Goal: Task Accomplishment & Management: Manage account settings

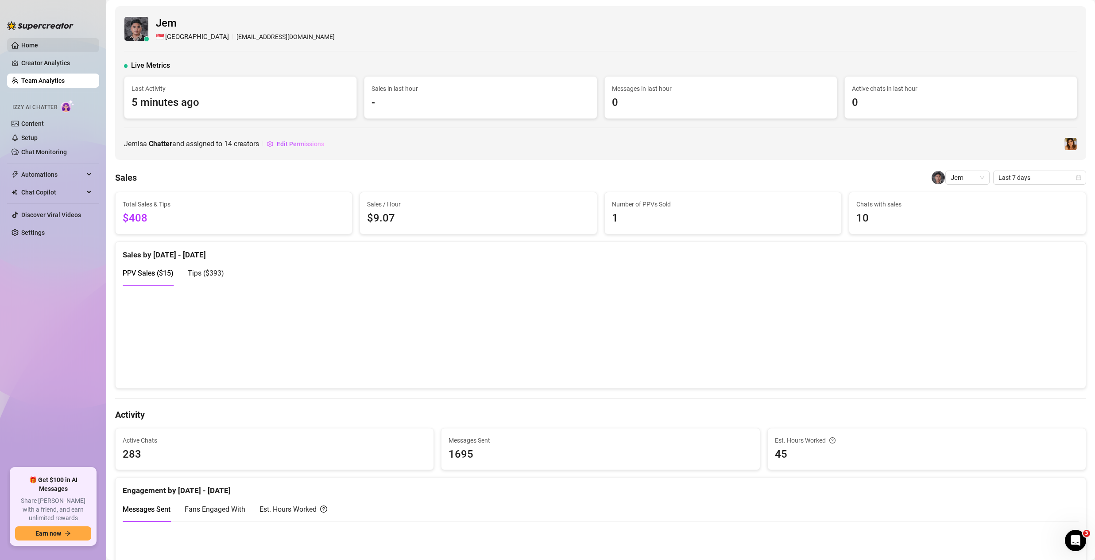
click at [23, 48] on link "Home" at bounding box center [29, 45] width 17 height 7
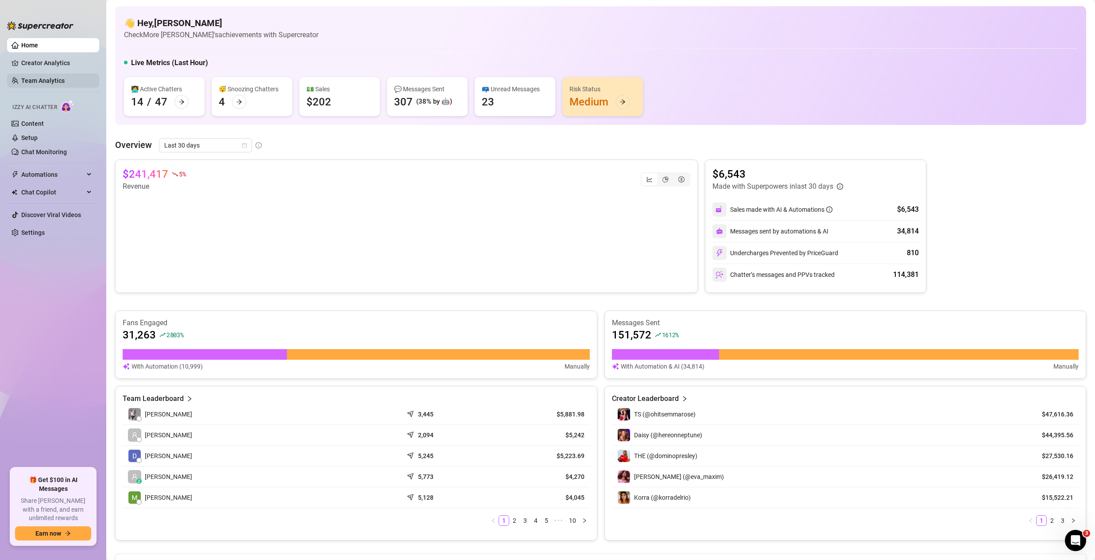
click at [34, 83] on link "Team Analytics" at bounding box center [42, 80] width 43 height 7
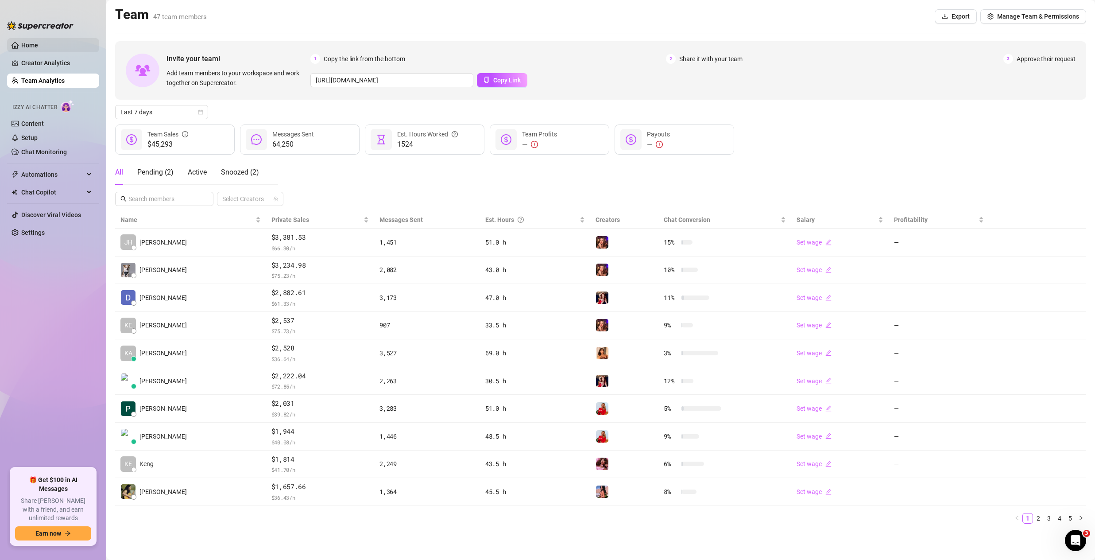
click at [33, 42] on link "Home" at bounding box center [29, 45] width 17 height 7
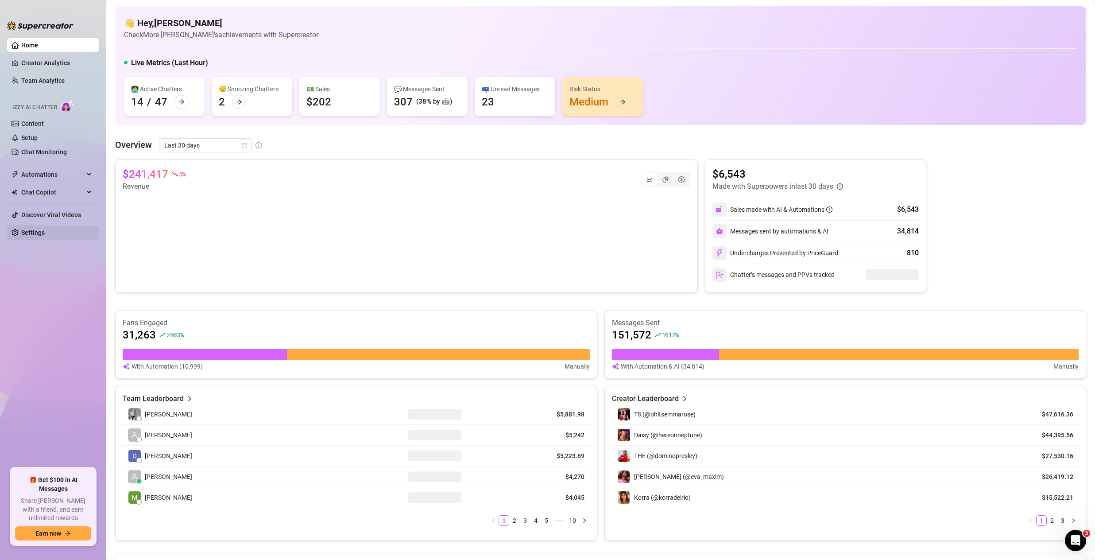
click at [34, 229] on link "Settings" at bounding box center [32, 232] width 23 height 7
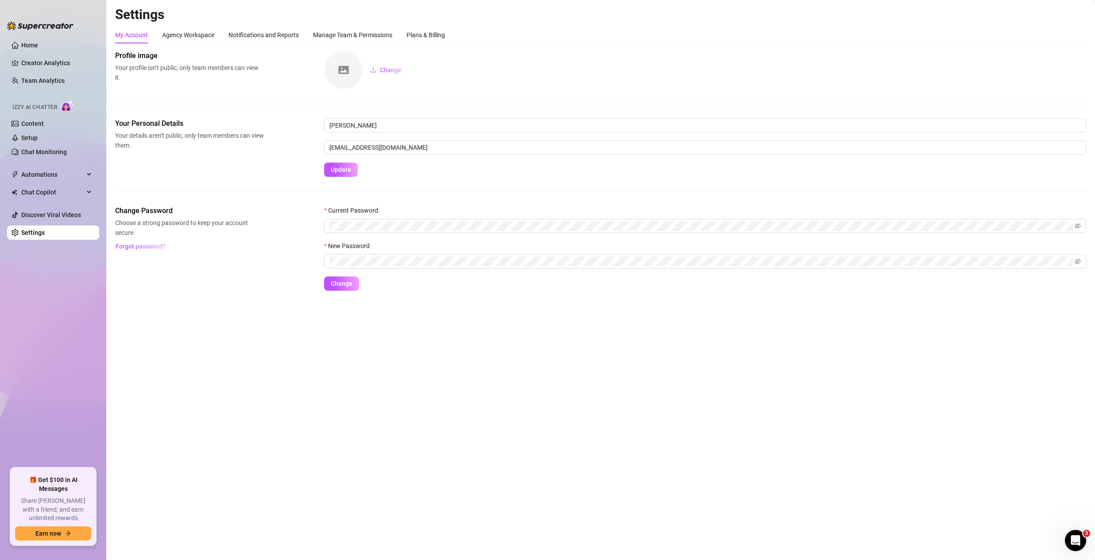
click at [338, 26] on div "Settings My Account Agency Workspace Notifications and Reports Manage Team & Pe…" at bounding box center [600, 153] width 971 height 295
click at [334, 36] on div "Manage Team & Permissions" at bounding box center [352, 35] width 79 height 10
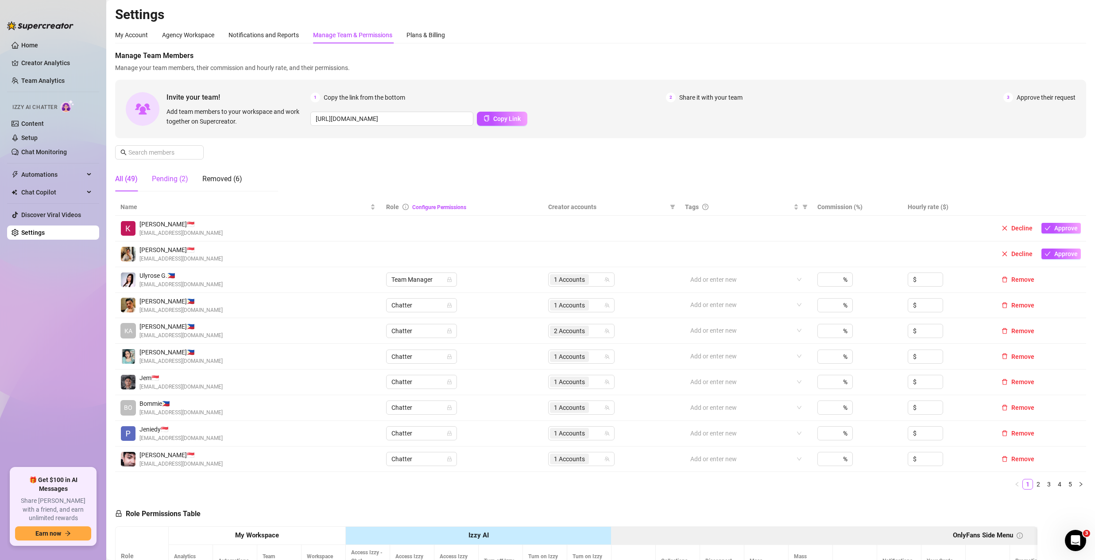
click at [169, 184] on div "Pending (2)" at bounding box center [170, 179] width 36 height 11
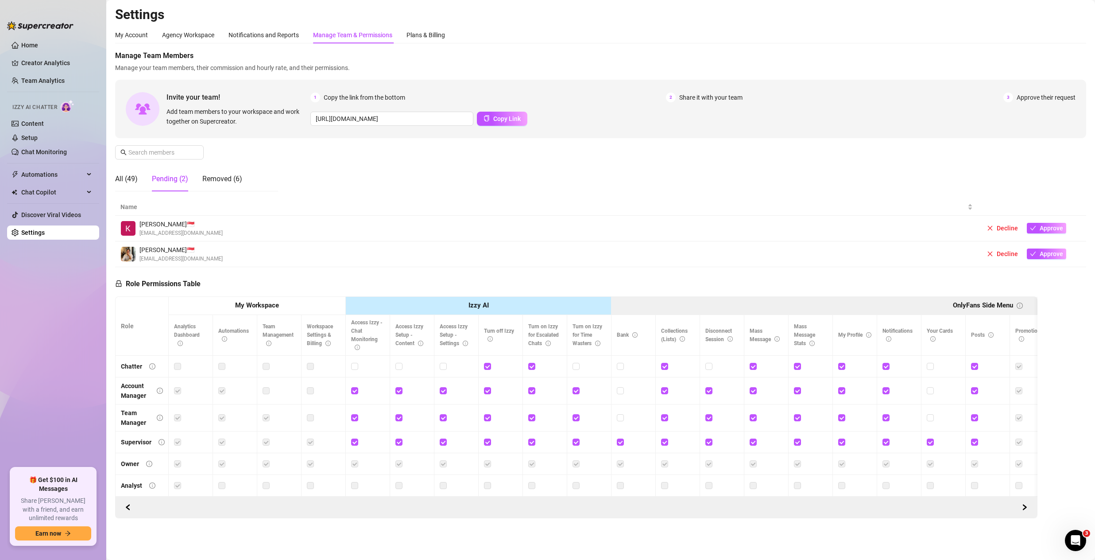
click at [1059, 224] on td "Decline Approve" at bounding box center [1032, 229] width 108 height 26
click at [1044, 226] on span "Approve" at bounding box center [1051, 227] width 23 height 7
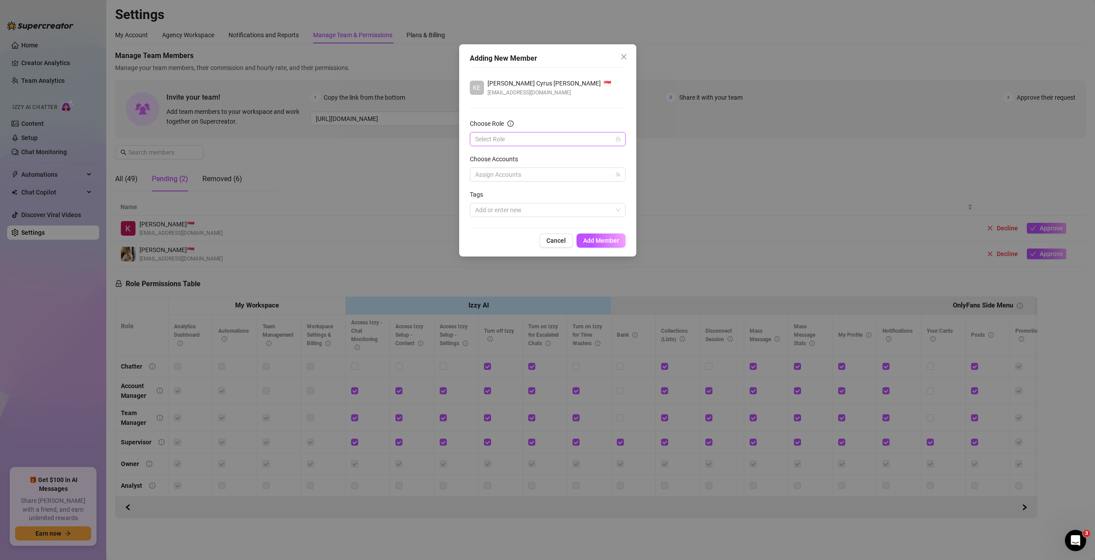
click at [510, 141] on input "Choose Role" at bounding box center [543, 138] width 137 height 13
click at [506, 148] on div "Chatter Account Manager Team Manager Supervisor Owner Owner Owner Analyst" at bounding box center [548, 192] width 156 height 89
click at [504, 152] on div "Chatter" at bounding box center [548, 157] width 142 height 10
click at [503, 172] on div at bounding box center [543, 174] width 143 height 12
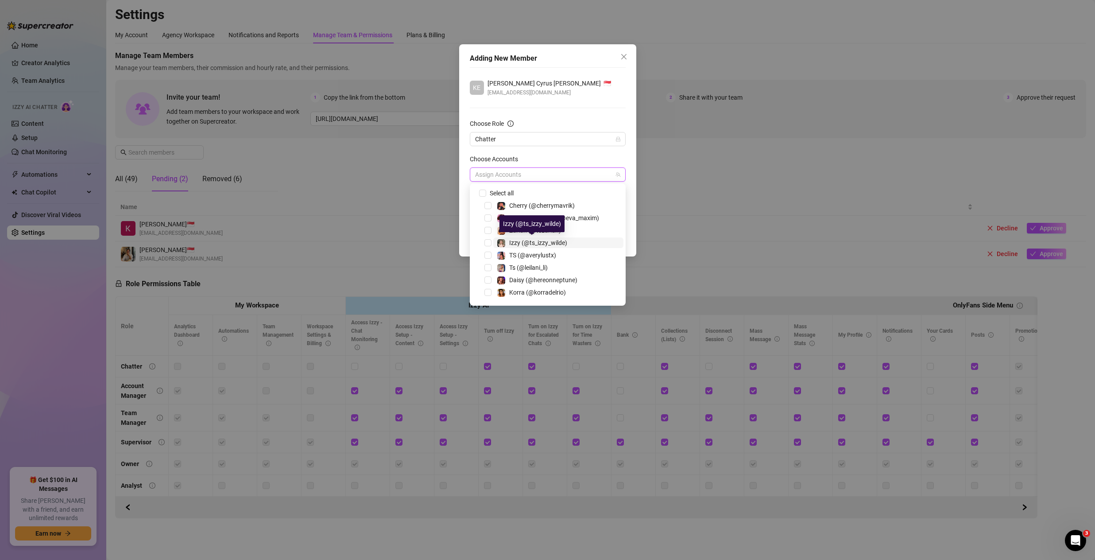
click at [557, 245] on span "Izzy (@ts_izzy_wilde)" at bounding box center [538, 242] width 58 height 7
click at [581, 98] on div "[PERSON_NAME] [PERSON_NAME] 🇸🇬 [EMAIL_ADDRESS][DOMAIN_NAME] Choose Role Chatter…" at bounding box center [548, 147] width 156 height 161
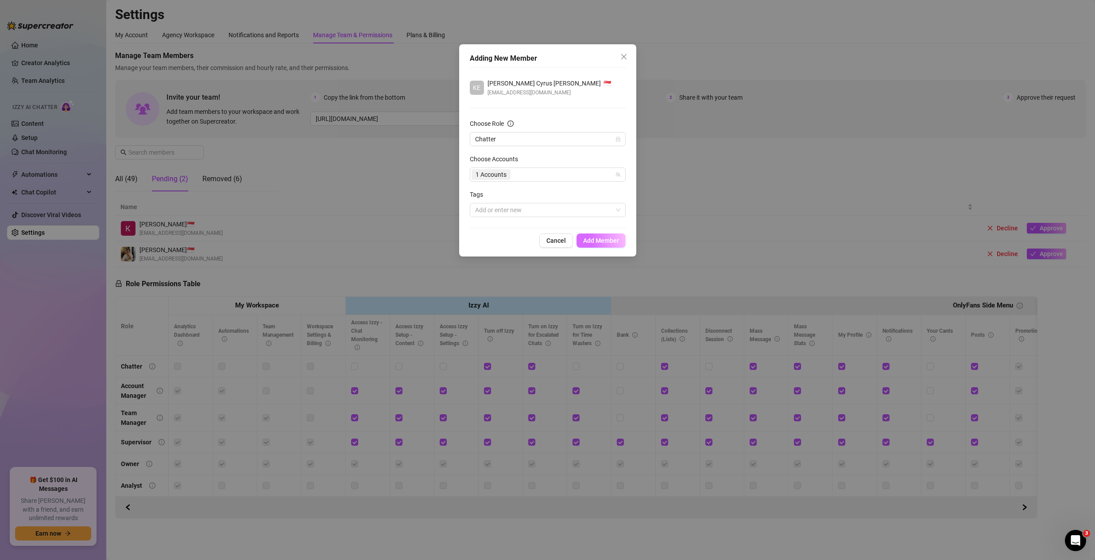
click at [614, 241] on span "Add Member" at bounding box center [601, 240] width 36 height 7
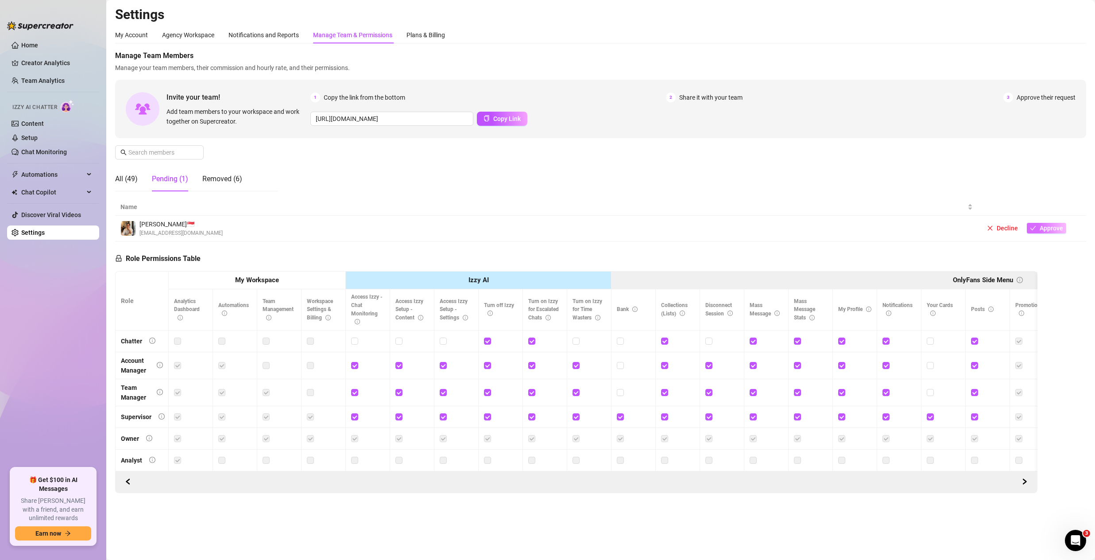
click at [1048, 229] on span "Approve" at bounding box center [1051, 227] width 23 height 7
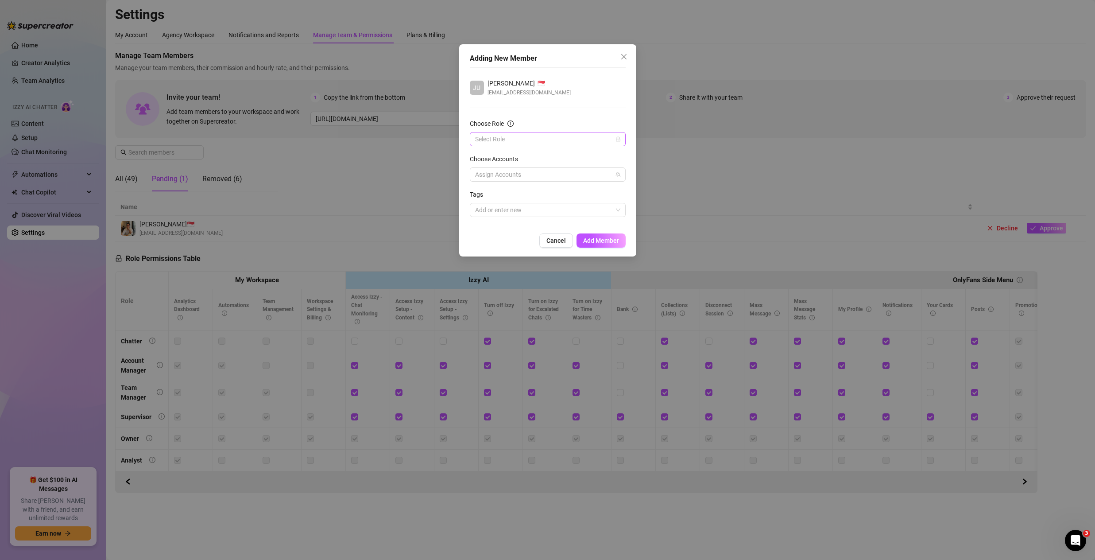
click at [520, 138] on input "Choose Role" at bounding box center [543, 138] width 137 height 13
click at [498, 155] on div "Chatter" at bounding box center [548, 157] width 142 height 10
click at [509, 178] on div at bounding box center [543, 174] width 143 height 12
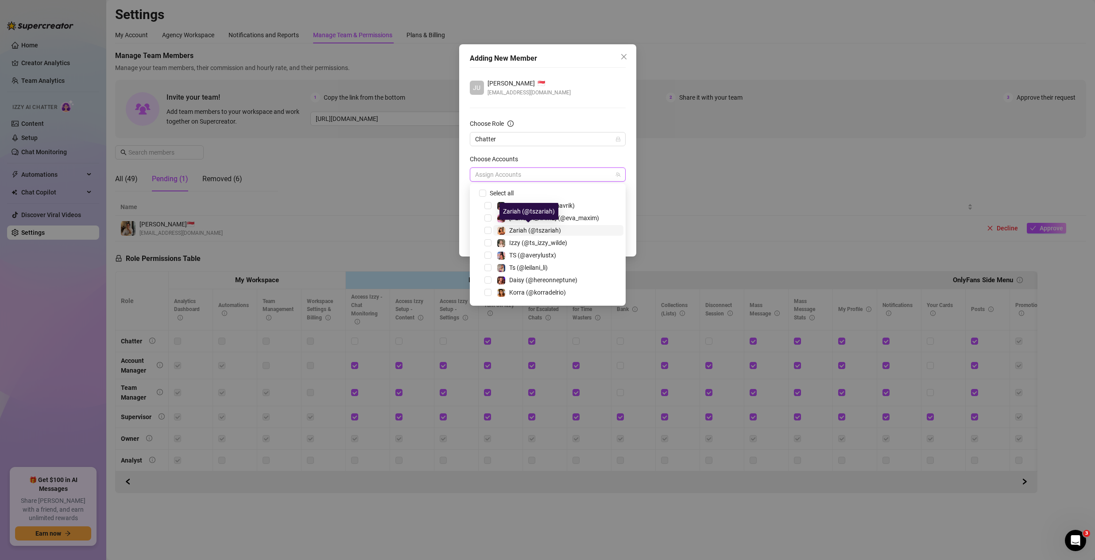
click at [544, 232] on span "Zariah (@tszariah)" at bounding box center [535, 230] width 52 height 7
click at [560, 84] on div "[PERSON_NAME] 🇸🇬" at bounding box center [528, 83] width 83 height 10
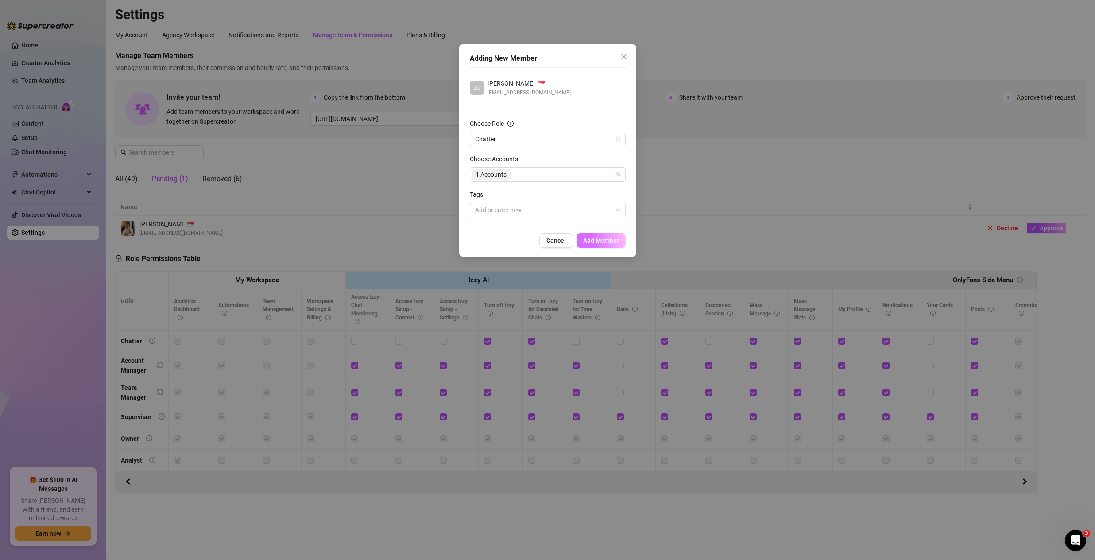
click at [599, 242] on span "Add Member" at bounding box center [601, 240] width 36 height 7
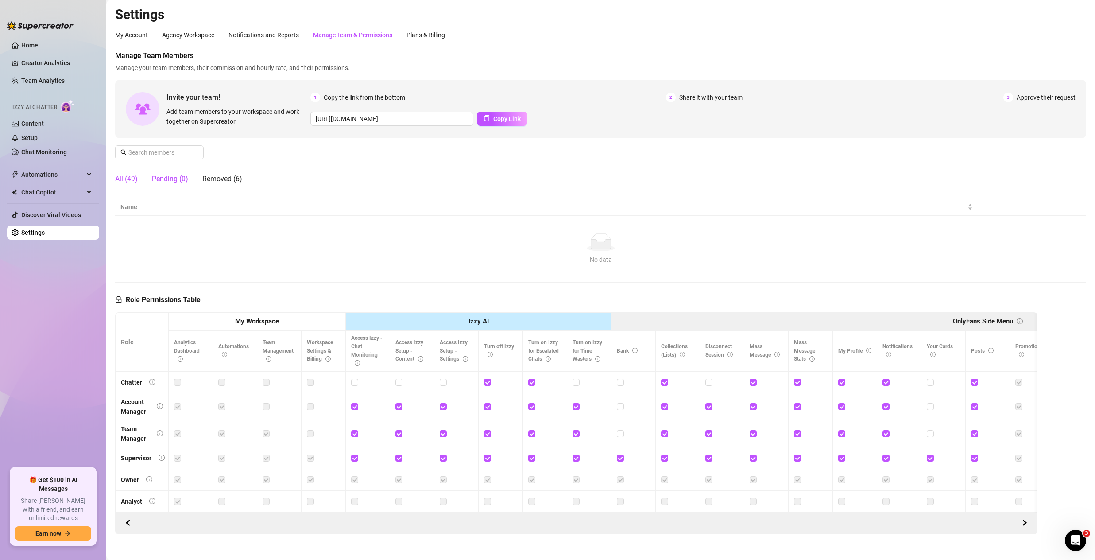
click at [119, 183] on div "All (49)" at bounding box center [126, 179] width 23 height 11
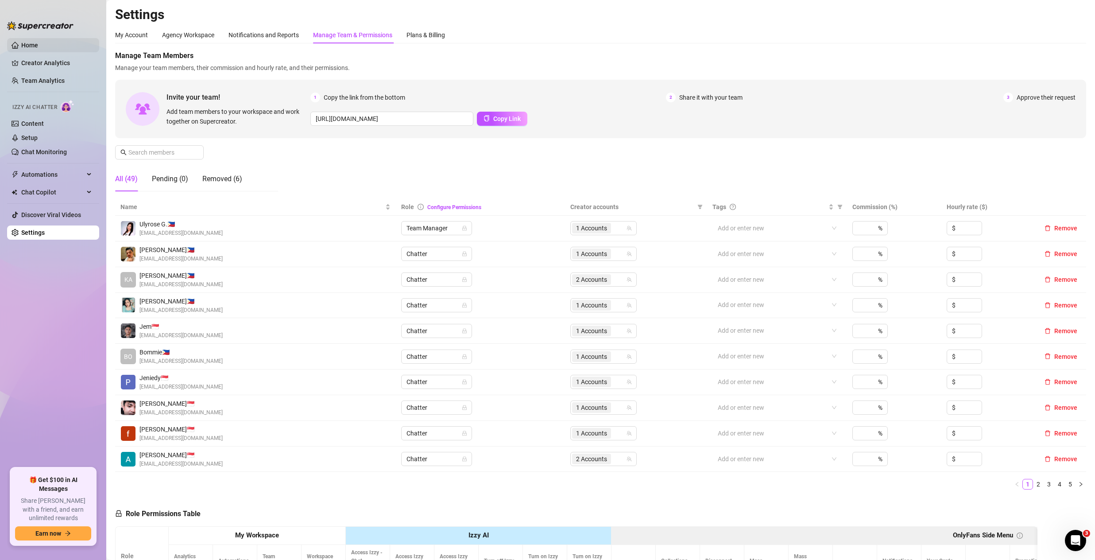
click at [31, 42] on link "Home" at bounding box center [29, 45] width 17 height 7
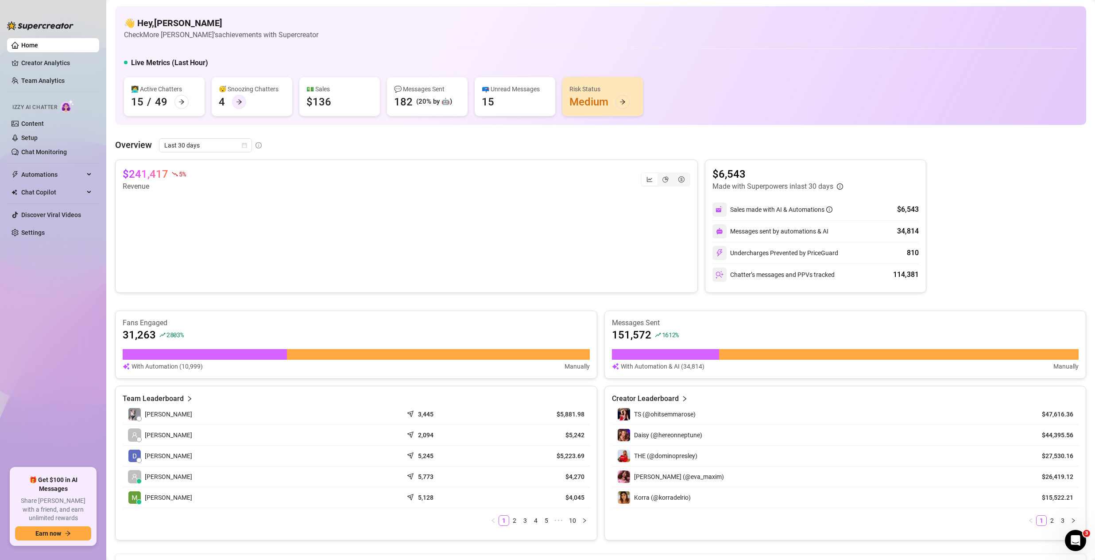
click at [239, 101] on icon "arrow-right" at bounding box center [239, 102] width 6 height 6
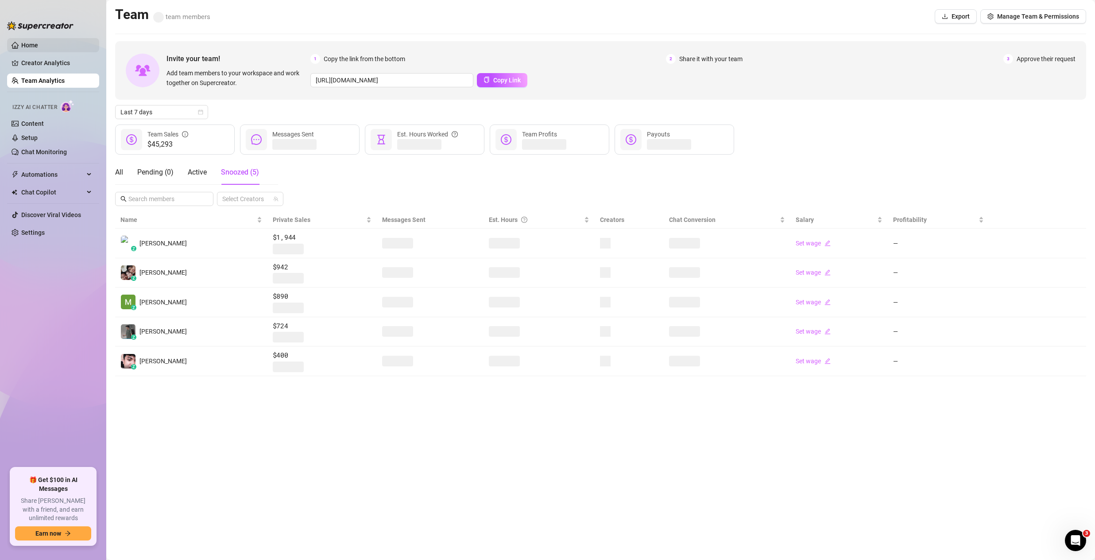
click at [38, 46] on link "Home" at bounding box center [29, 45] width 17 height 7
